Goal: Task Accomplishment & Management: Use online tool/utility

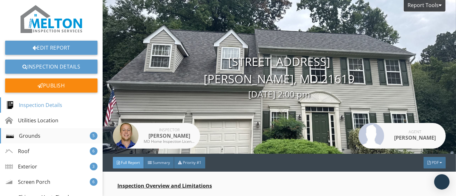
scroll to position [107, 0]
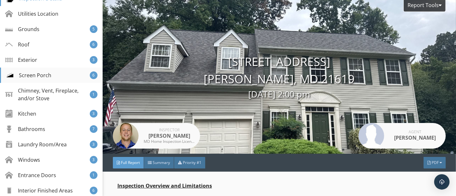
click at [49, 74] on div "Screen Porch" at bounding box center [28, 75] width 45 height 8
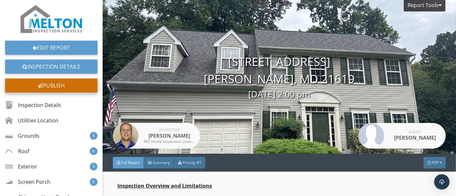
click at [42, 88] on div "Publish" at bounding box center [51, 86] width 92 height 14
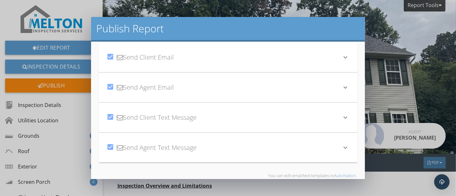
scroll to position [50, 0]
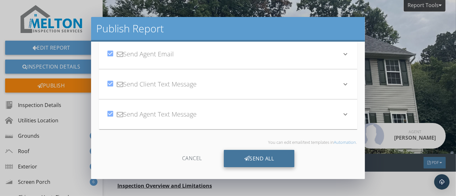
click at [244, 160] on icon at bounding box center [246, 158] width 5 height 7
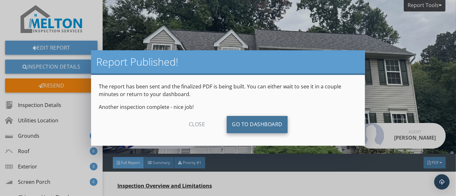
click at [271, 127] on link "Go To Dashboard" at bounding box center [257, 124] width 61 height 17
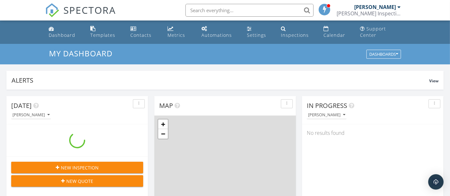
scroll to position [594, 462]
